Goal: Task Accomplishment & Management: Use online tool/utility

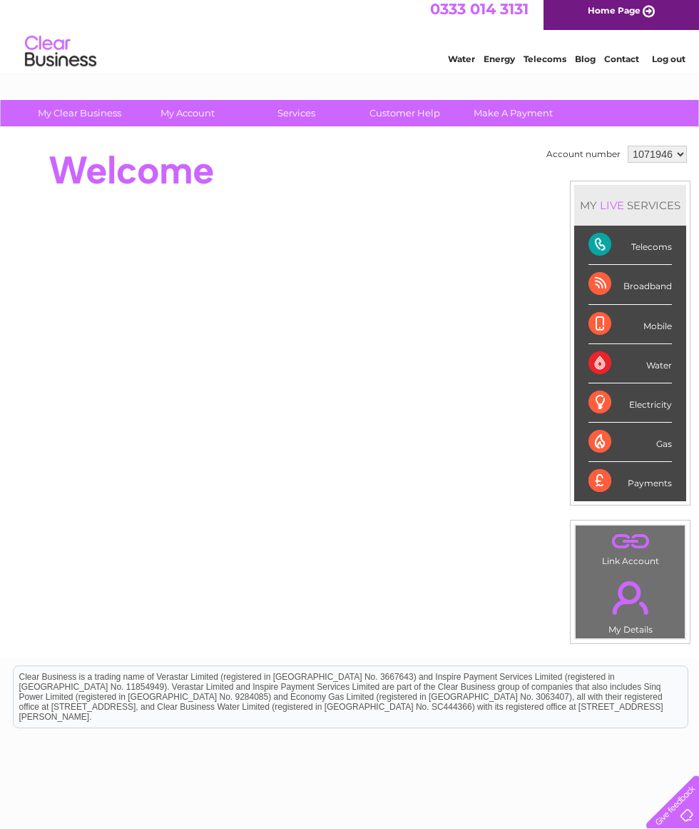
scroll to position [11, 0]
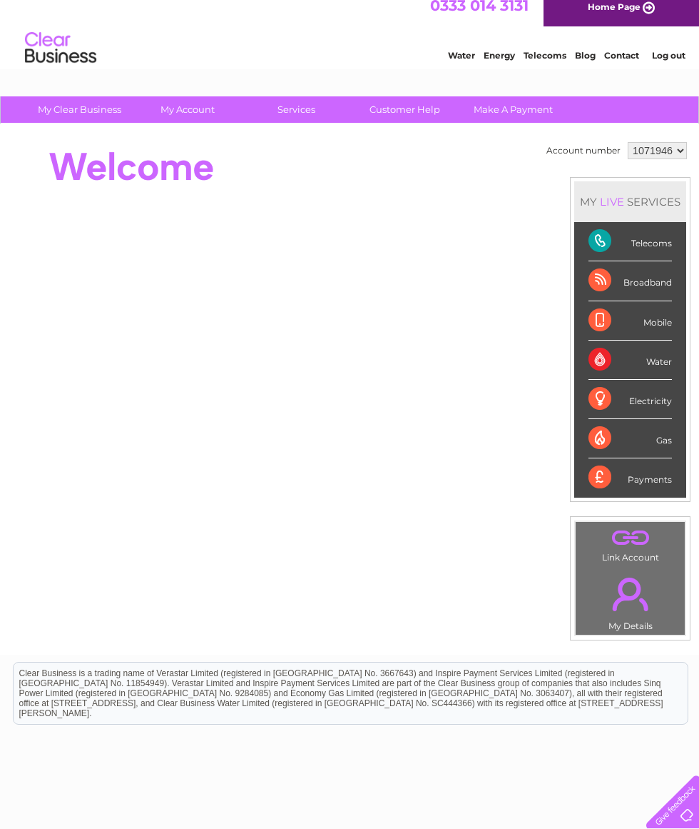
click at [647, 390] on div "Electricity" at bounding box center [630, 399] width 83 height 39
click at [615, 408] on div "Electricity" at bounding box center [630, 399] width 83 height 39
click at [643, 404] on div "Electricity" at bounding box center [630, 399] width 83 height 39
click at [648, 403] on div "Electricity" at bounding box center [630, 399] width 83 height 39
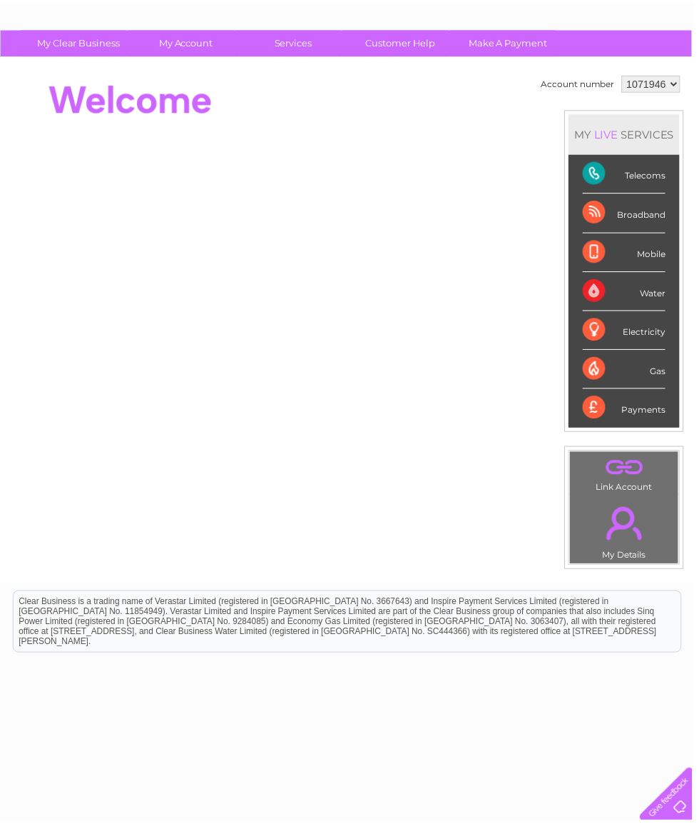
scroll to position [81, 0]
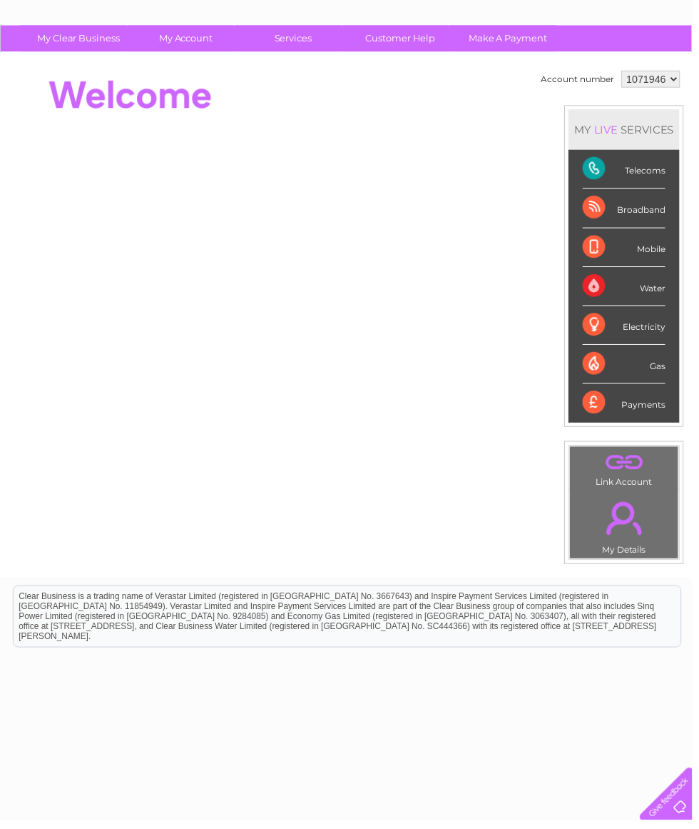
click at [632, 333] on div "Electricity" at bounding box center [630, 328] width 83 height 39
click at [615, 334] on div "Electricity" at bounding box center [630, 328] width 83 height 39
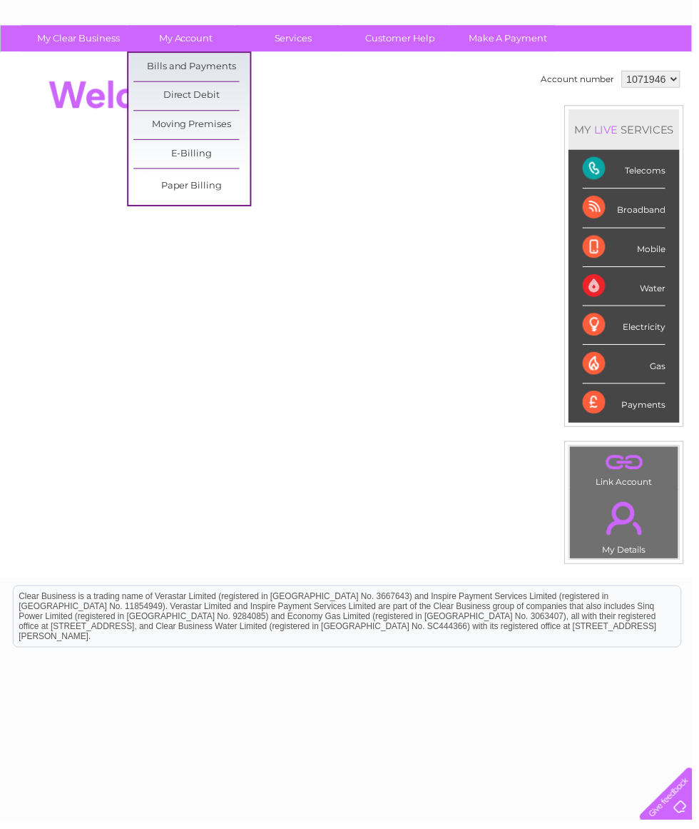
click at [176, 73] on link "Bills and Payments" at bounding box center [194, 68] width 118 height 29
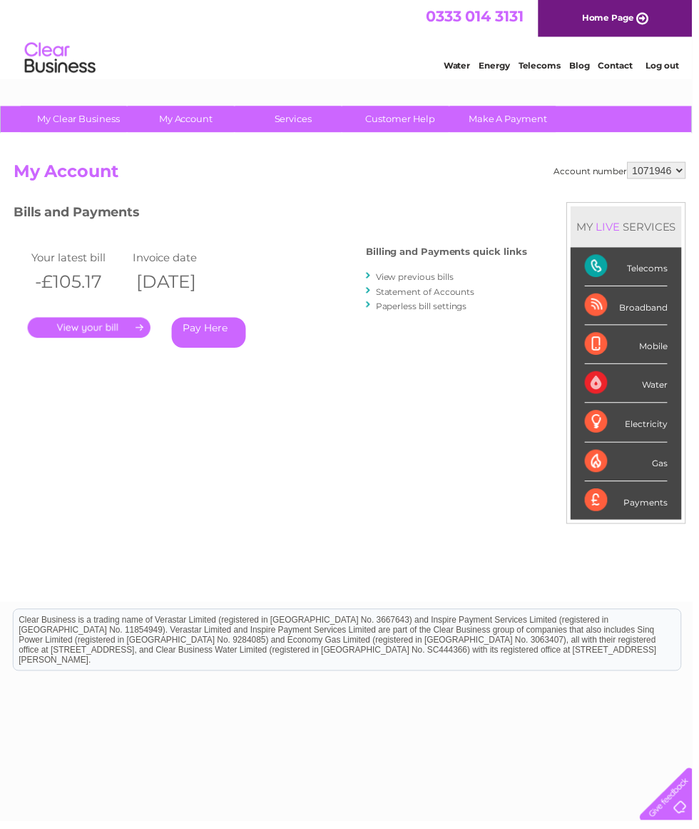
click at [658, 181] on select "1071946 1071995" at bounding box center [663, 171] width 59 height 17
select select "1071995"
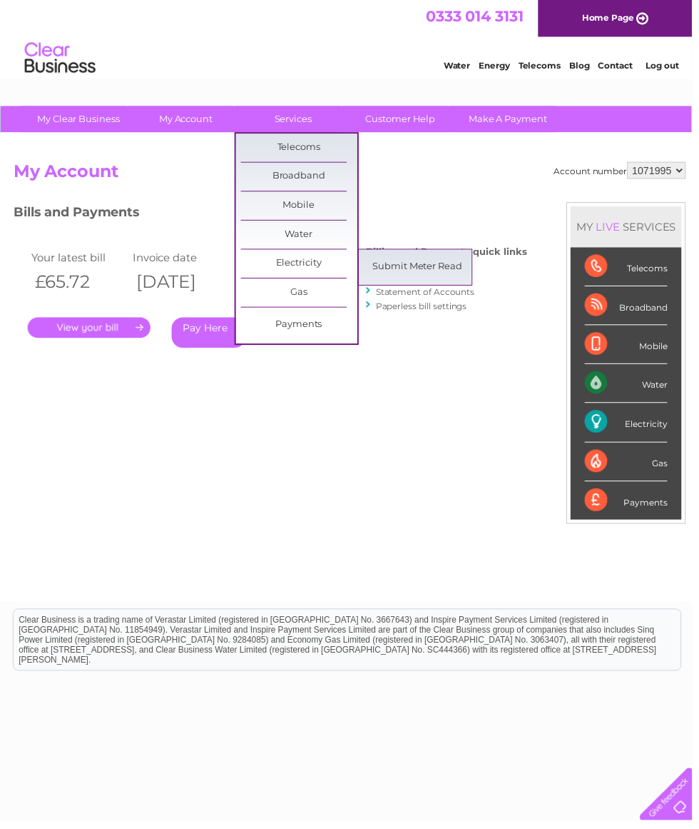
click at [414, 280] on link "Submit Meter Read" at bounding box center [422, 269] width 118 height 29
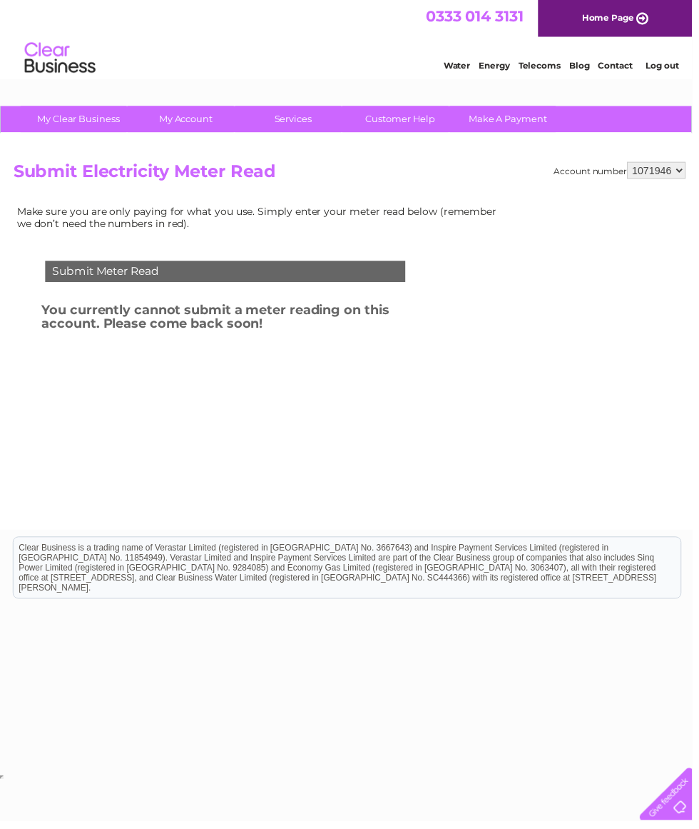
click at [680, 171] on select "1071946 1071995" at bounding box center [663, 171] width 59 height 17
select select "1071995"
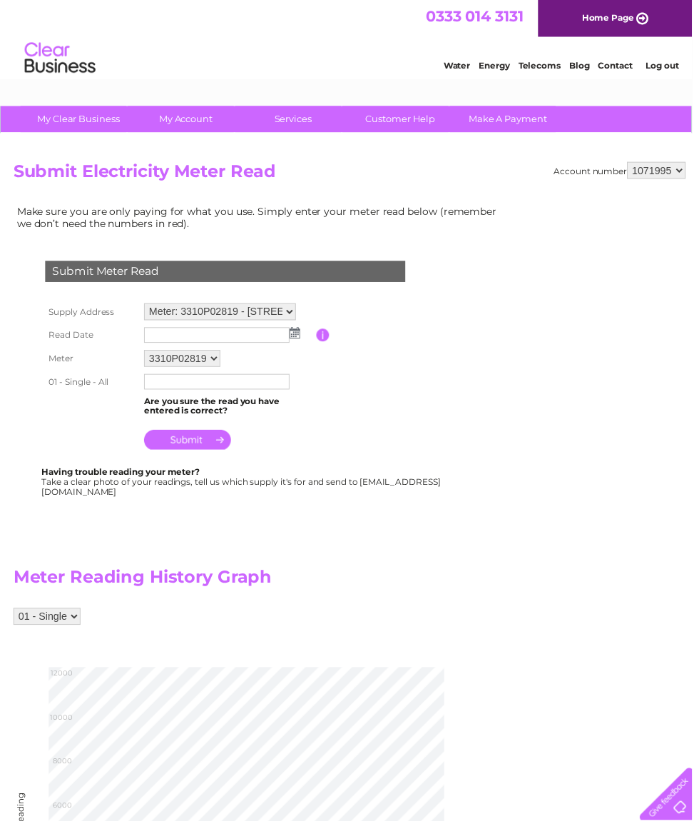
click at [285, 336] on input "text" at bounding box center [219, 338] width 147 height 16
click at [288, 343] on input "text" at bounding box center [220, 338] width 148 height 17
click at [161, 343] on input "text" at bounding box center [220, 338] width 148 height 17
click at [288, 345] on input "text" at bounding box center [220, 338] width 148 height 17
click at [161, 345] on input "text" at bounding box center [220, 338] width 148 height 17
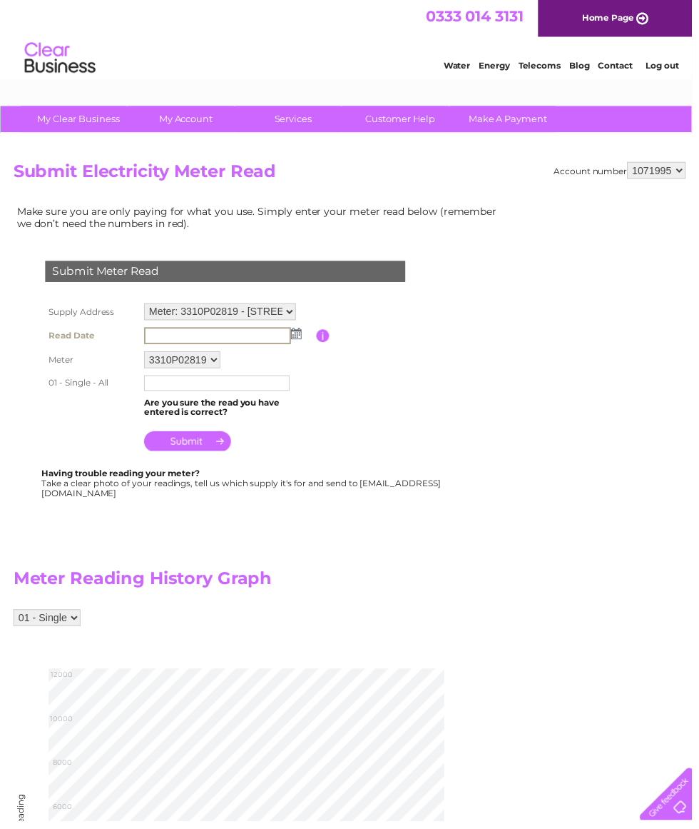
click at [320, 349] on td at bounding box center [327, 339] width 14 height 24
click at [283, 342] on input "text" at bounding box center [219, 338] width 147 height 16
click at [153, 395] on input "text" at bounding box center [219, 387] width 147 height 16
click at [295, 316] on select "Meter: 3310P02819 - [STREET_ADDRESS][PERSON_NAME] Meter: - [STREET_ADDRESS][PER…" at bounding box center [222, 314] width 153 height 17
click at [384, 465] on div "Submit Meter Read Supply Address Meter: [STREET_ADDRESS][PERSON_NAME] Meter: - …" at bounding box center [231, 376] width 434 height 254
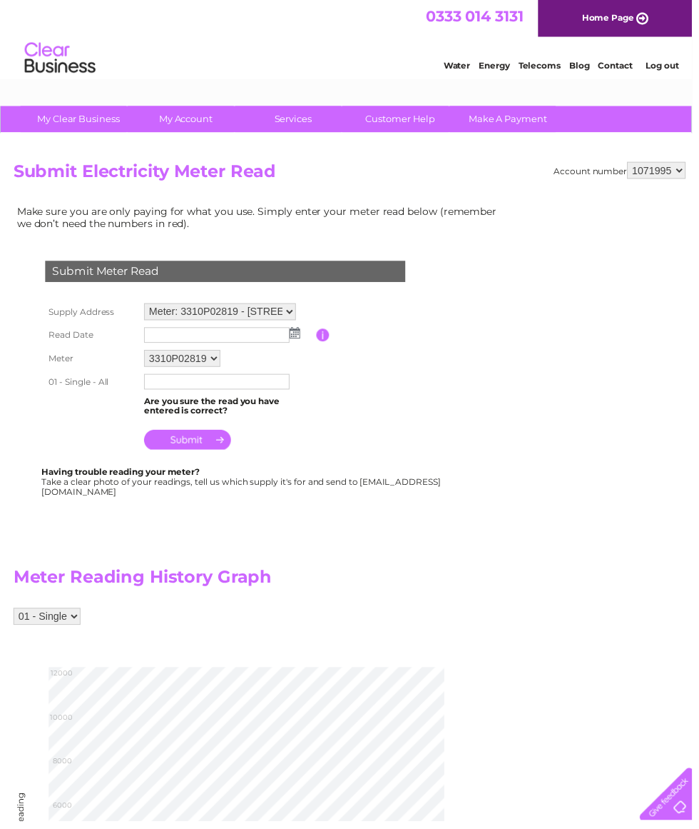
click at [280, 341] on input "text" at bounding box center [219, 338] width 147 height 16
click at [152, 340] on input "text" at bounding box center [220, 338] width 148 height 17
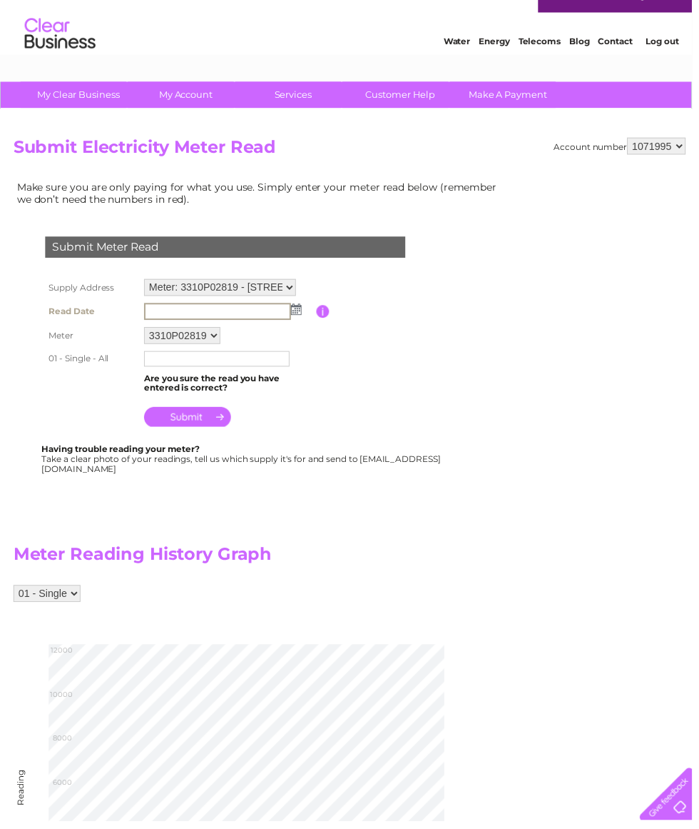
scroll to position [34, 0]
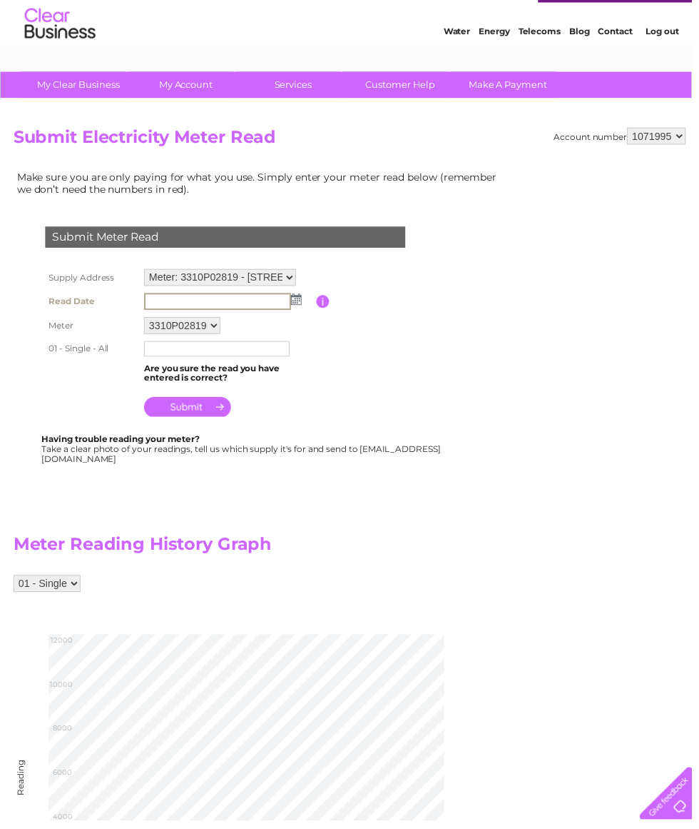
click at [155, 360] on input "text" at bounding box center [219, 353] width 147 height 16
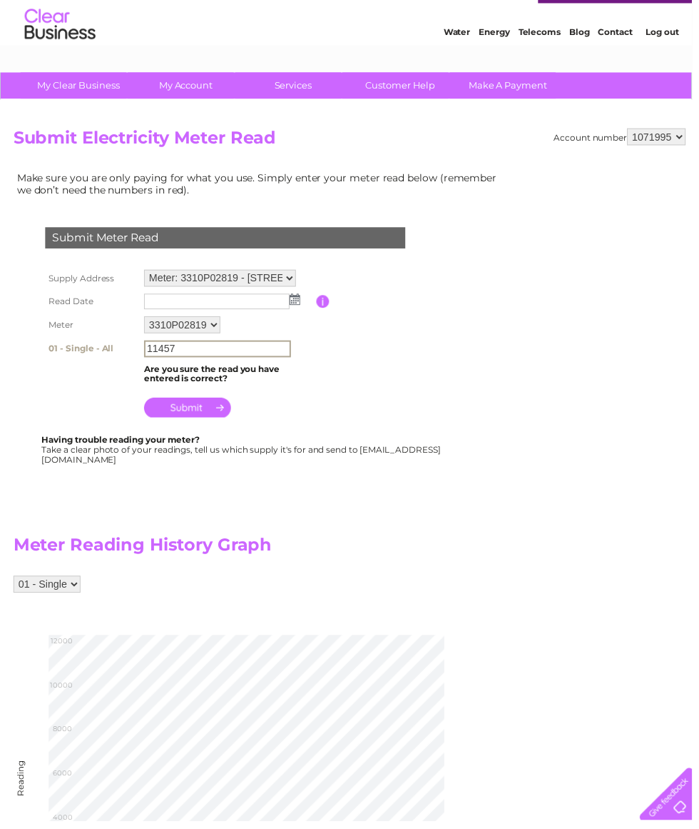
type input "11457"
click at [290, 310] on input "text" at bounding box center [219, 305] width 147 height 16
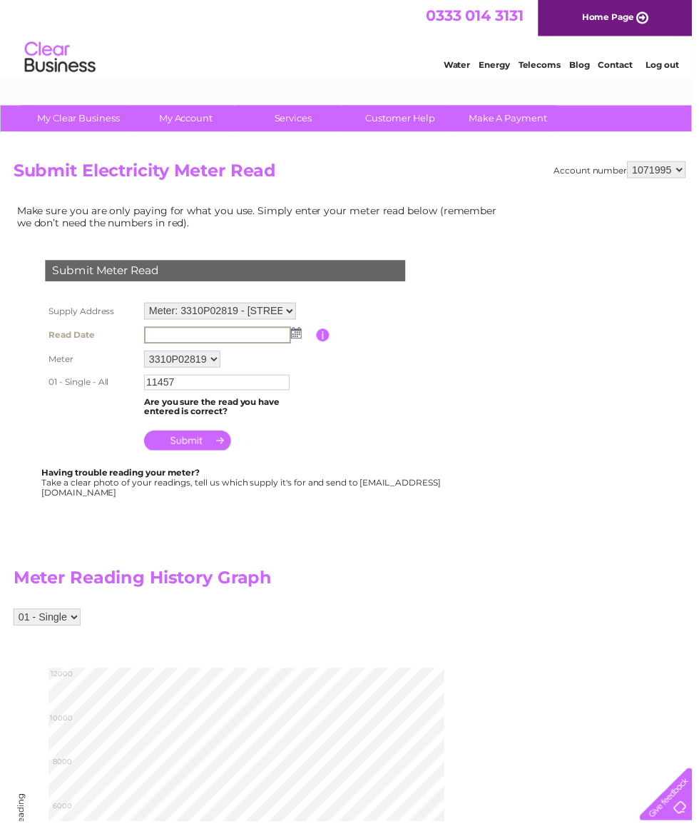
scroll to position [0, 0]
